Goal: Information Seeking & Learning: Learn about a topic

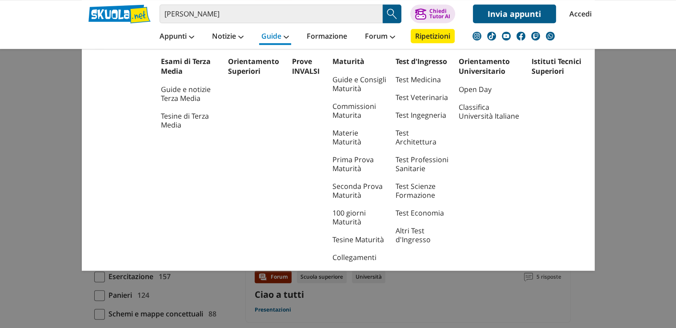
scroll to position [999, 0]
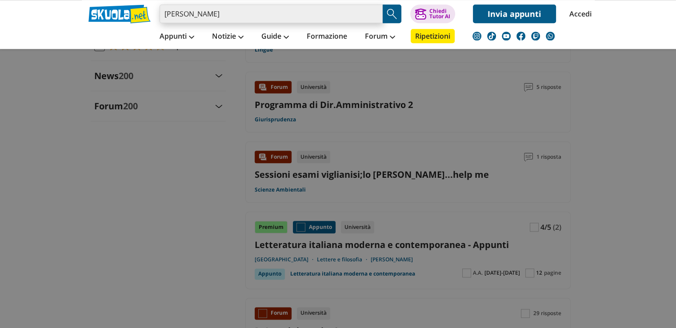
click at [258, 14] on input "[PERSON_NAME]" at bounding box center [271, 13] width 223 height 19
click at [244, 13] on input "[PERSON_NAME]" at bounding box center [271, 13] width 223 height 19
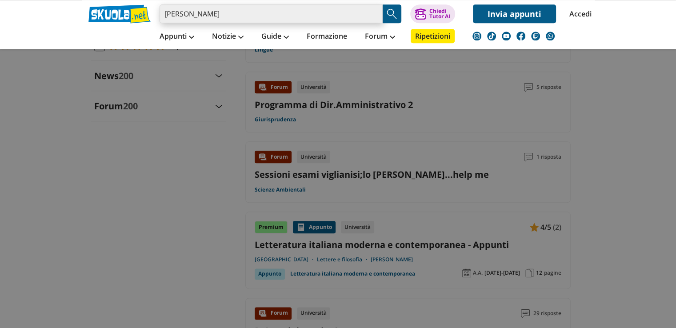
scroll to position [0, 0]
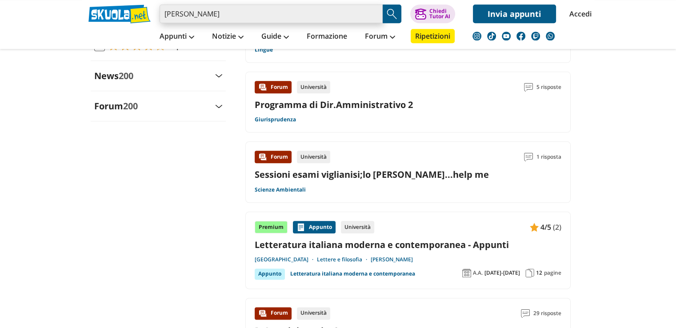
click at [244, 13] on input "[PERSON_NAME]" at bounding box center [271, 13] width 223 height 19
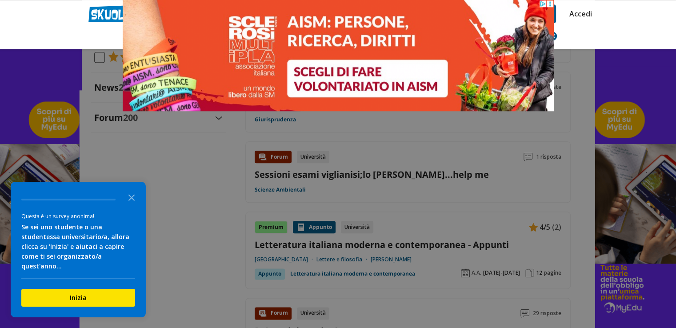
type input "metodi di ricerca in psicologia"
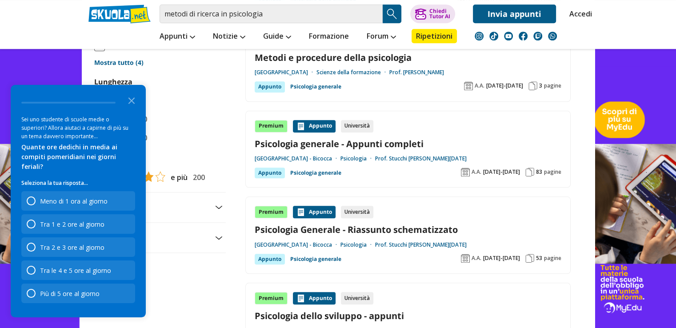
scroll to position [883, 0]
